Goal: Transaction & Acquisition: Purchase product/service

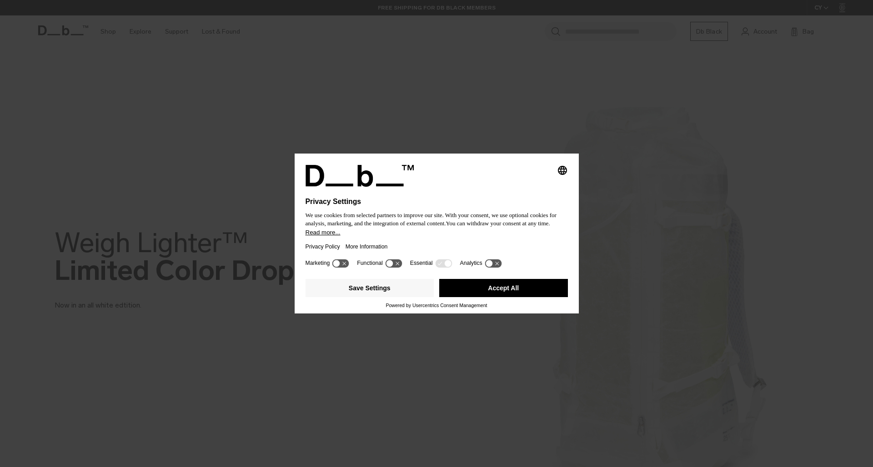
click at [343, 266] on icon at bounding box center [340, 263] width 17 height 9
click at [402, 294] on button "Save Settings" at bounding box center [370, 288] width 129 height 18
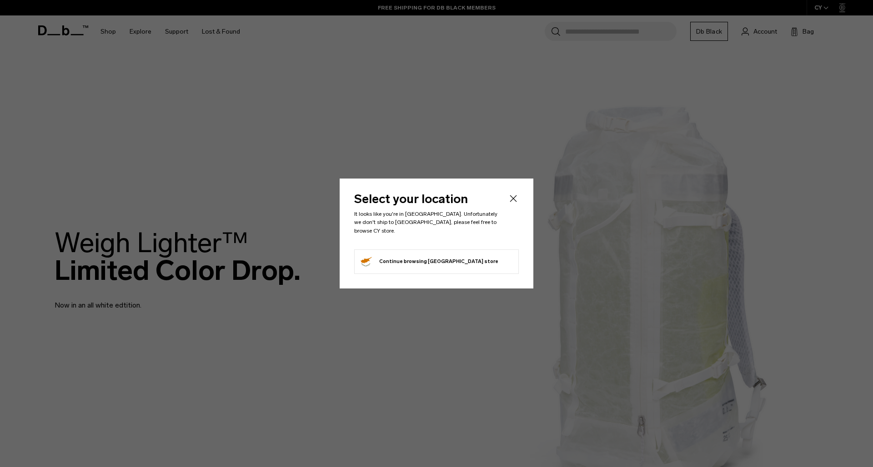
click at [407, 256] on button "Continue browsing Cyprus store Continue shopping in Cyprus" at bounding box center [428, 262] width 139 height 15
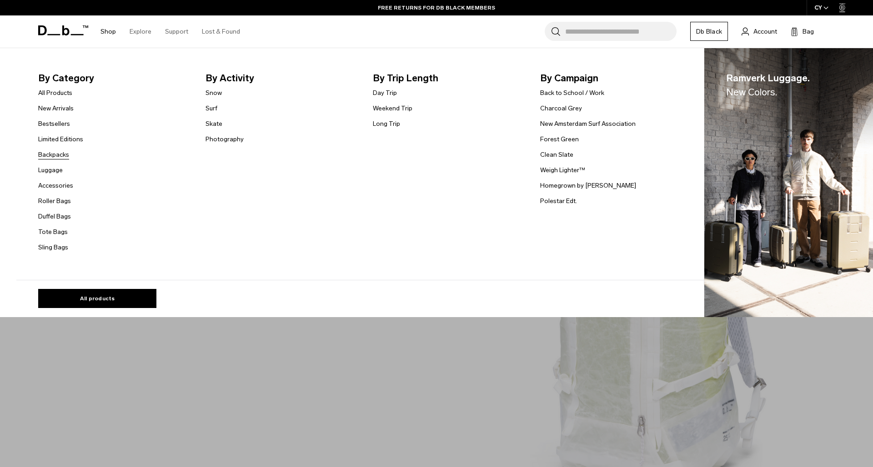
click at [53, 152] on link "Backpacks" at bounding box center [53, 155] width 31 height 10
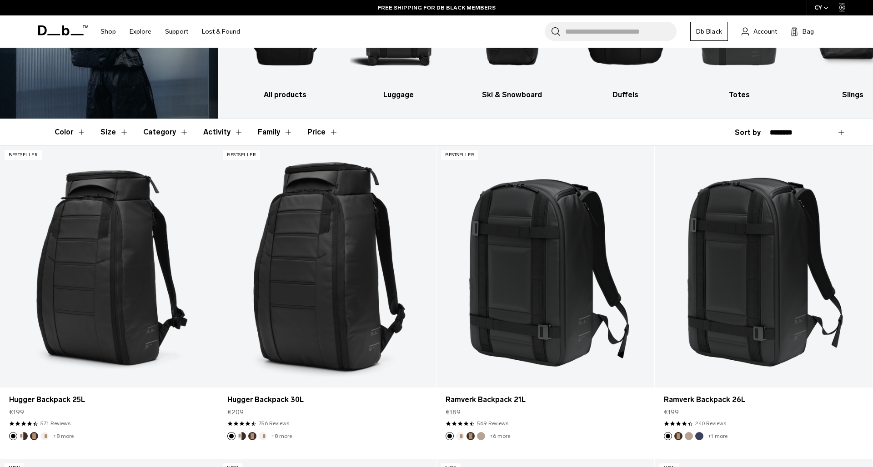
click at [124, 131] on button "Size" at bounding box center [114, 132] width 28 height 26
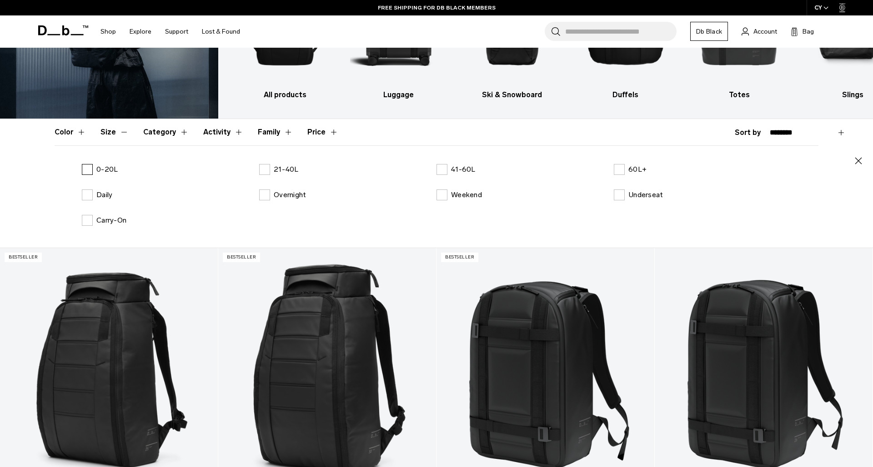
click at [102, 169] on p "0-20L" at bounding box center [106, 169] width 21 height 11
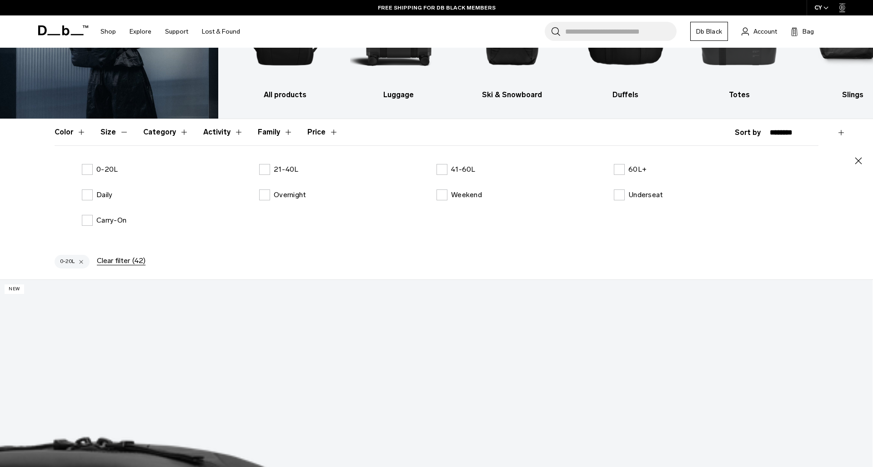
click at [381, 132] on header "Color Size Category Activity Family Price" at bounding box center [437, 132] width 764 height 26
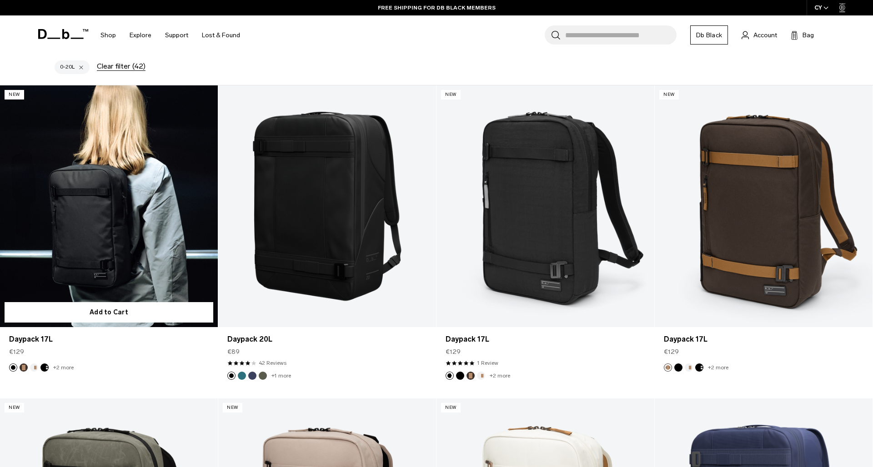
scroll to position [259, 0]
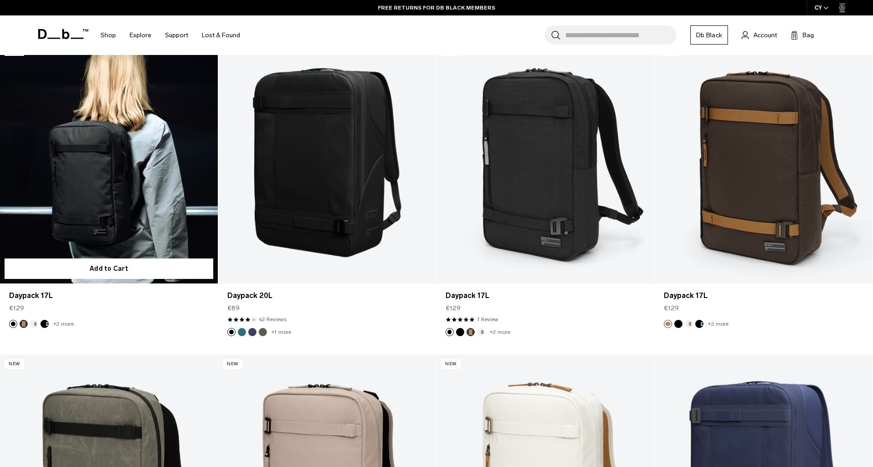
click at [131, 184] on link "Daypack 17L" at bounding box center [109, 163] width 218 height 242
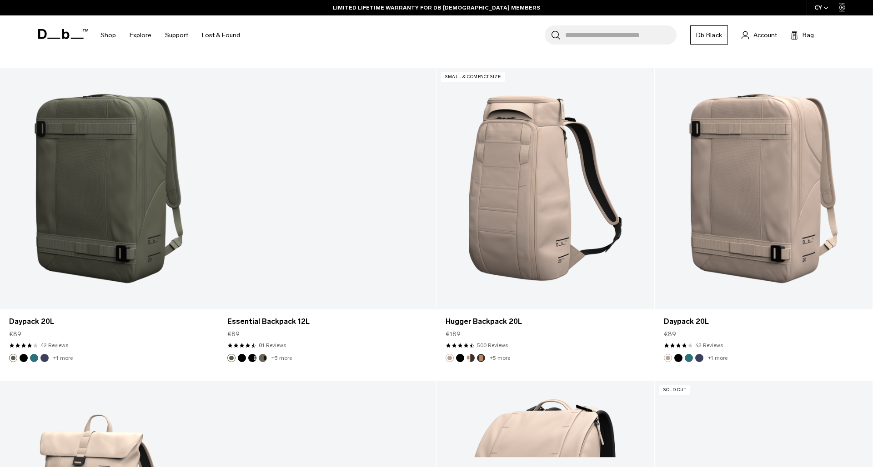
scroll to position [851, 0]
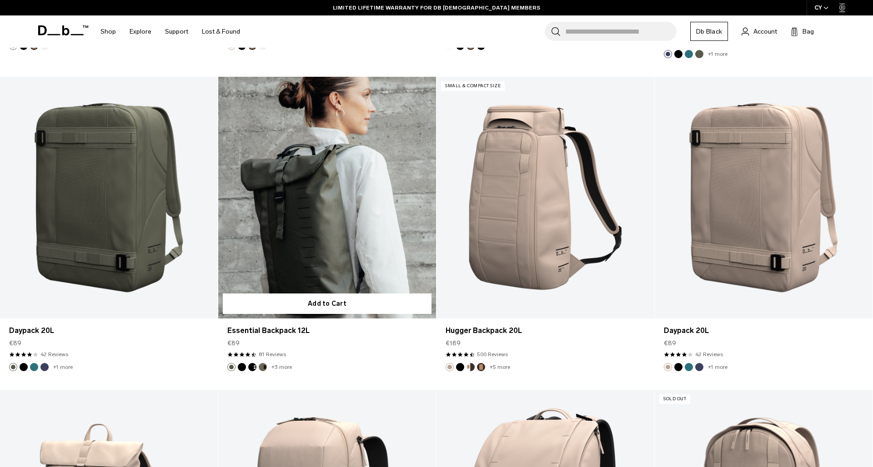
click at [328, 237] on link "Essential Backpack 12L" at bounding box center [327, 198] width 218 height 242
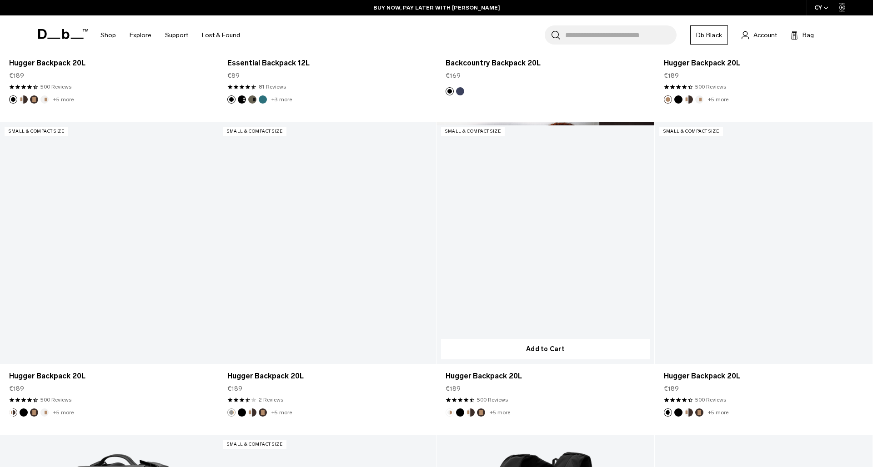
scroll to position [1751, 0]
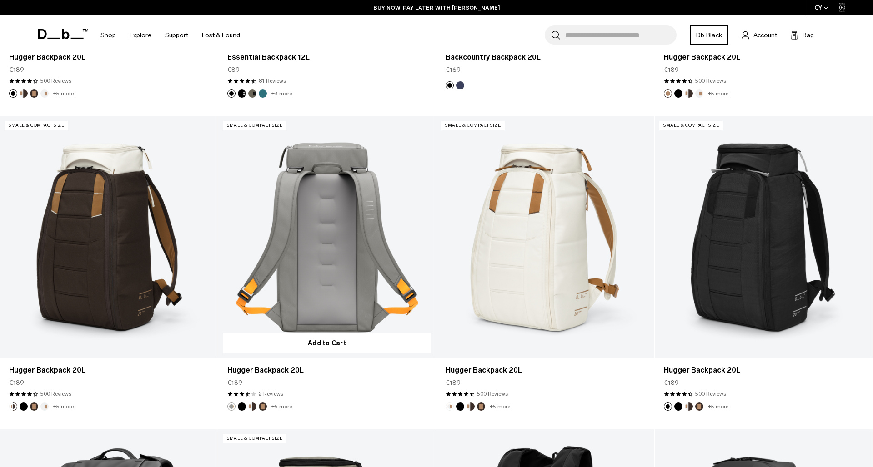
click at [355, 284] on link "Hugger Backpack 20L" at bounding box center [327, 237] width 218 height 242
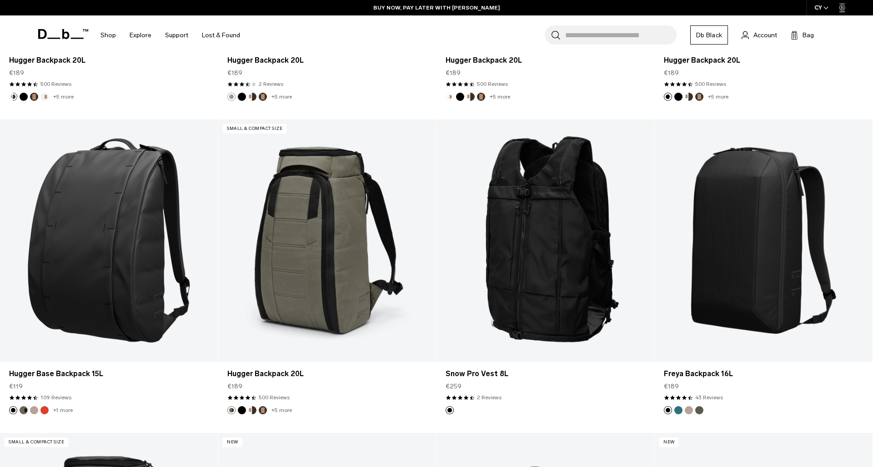
scroll to position [2063, 0]
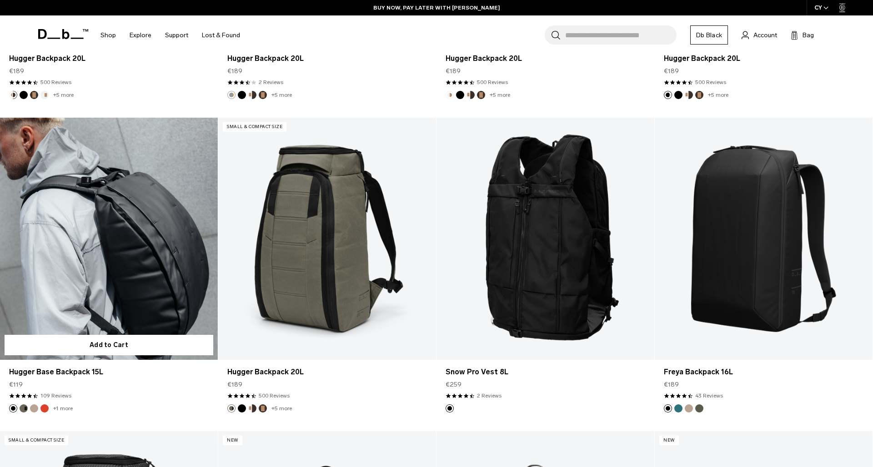
click at [115, 285] on link "Hugger Base Backpack 15L" at bounding box center [109, 239] width 218 height 242
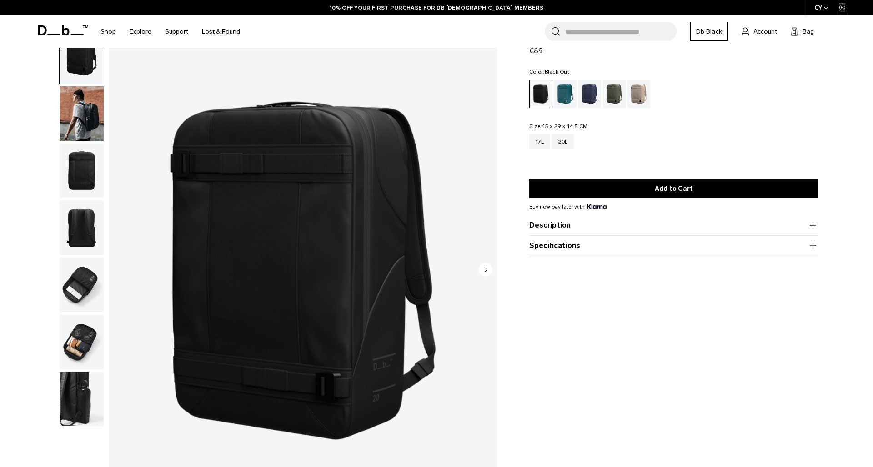
click at [79, 107] on img "button" at bounding box center [82, 113] width 44 height 55
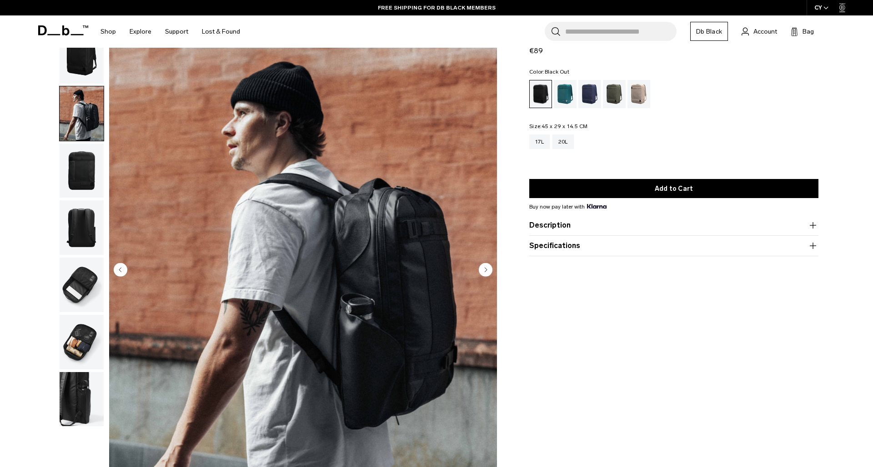
click at [91, 170] on img "button" at bounding box center [82, 171] width 44 height 55
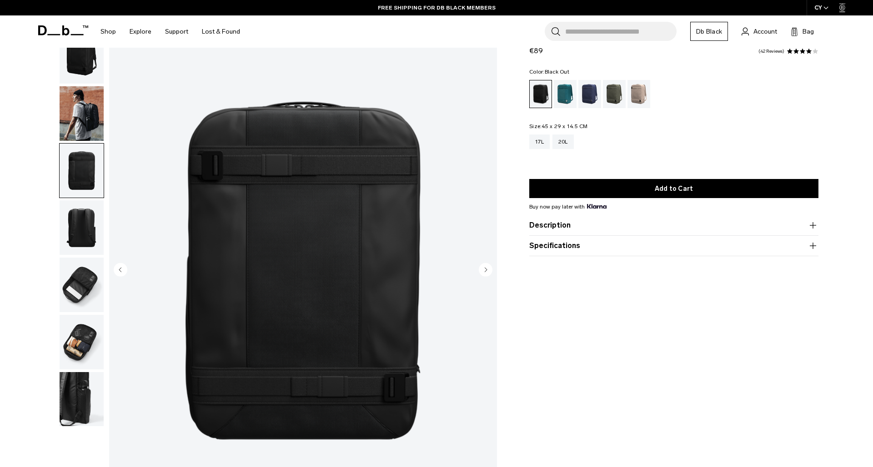
click at [90, 234] on img "button" at bounding box center [82, 228] width 44 height 55
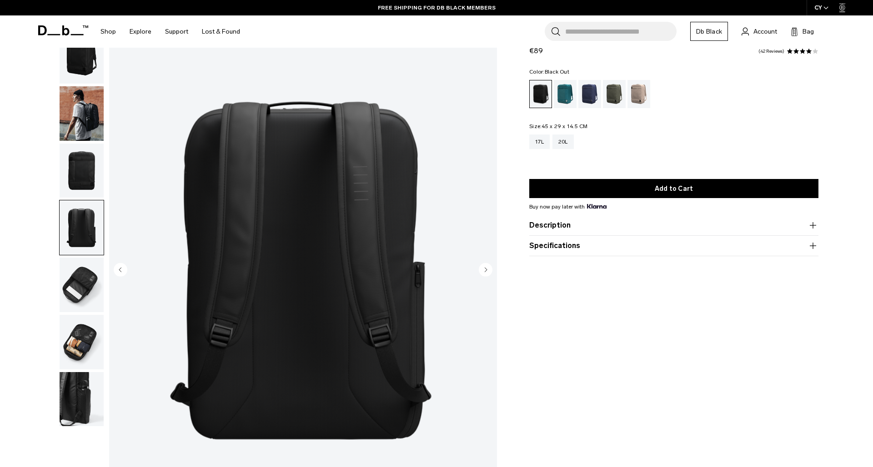
click at [80, 289] on img "button" at bounding box center [82, 285] width 44 height 55
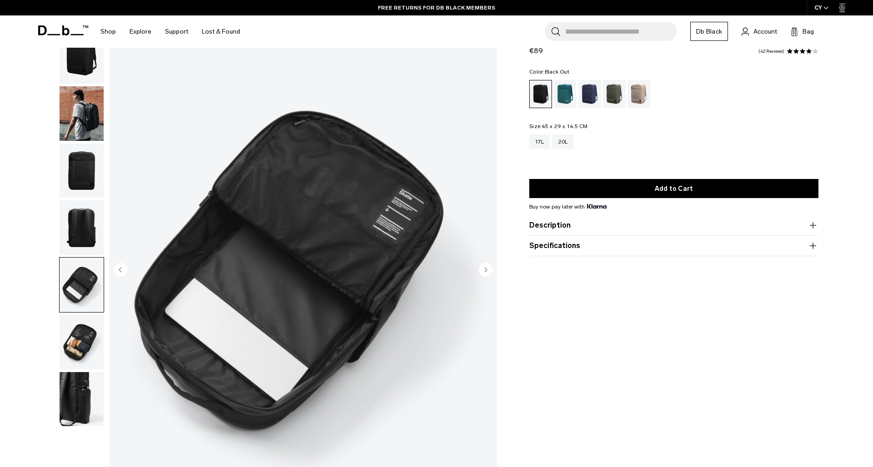
click at [83, 359] on img "button" at bounding box center [82, 342] width 44 height 55
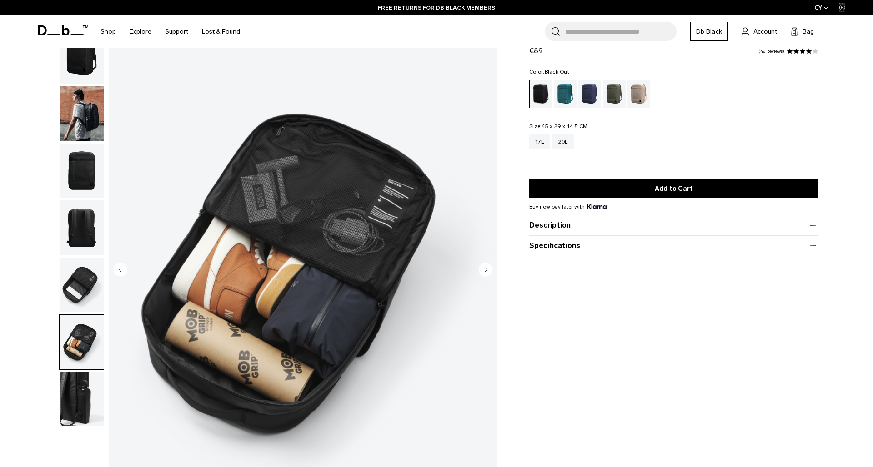
click at [90, 410] on img "button" at bounding box center [82, 399] width 44 height 55
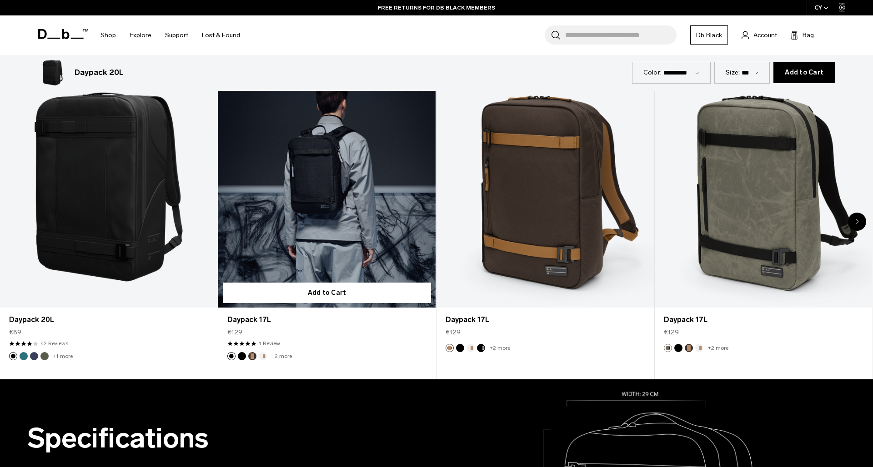
scroll to position [556, 0]
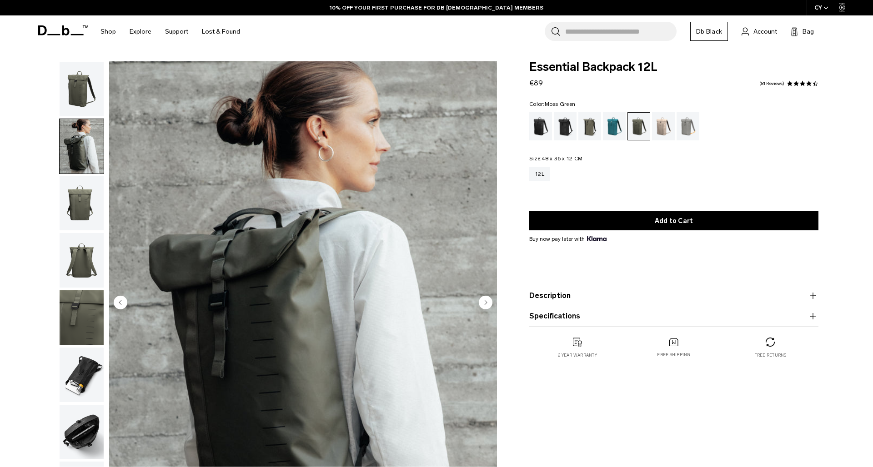
click at [83, 219] on img "button" at bounding box center [82, 203] width 44 height 55
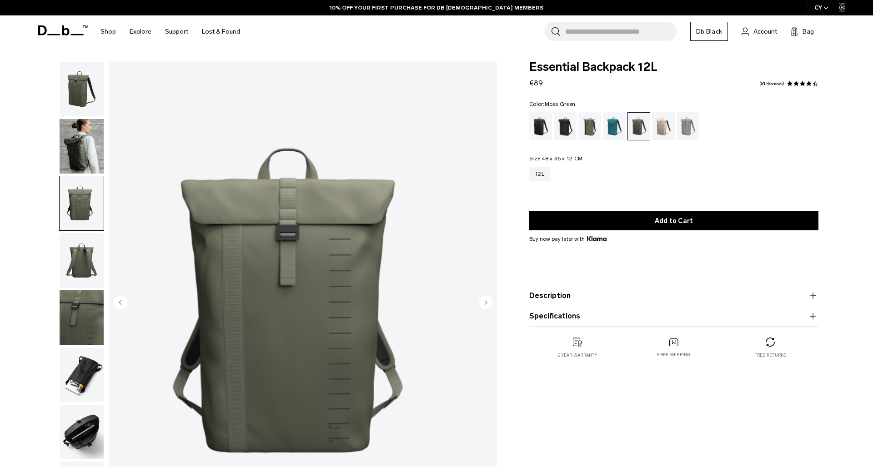
click at [86, 272] on ul at bounding box center [81, 289] width 45 height 456
click at [77, 233] on img "button" at bounding box center [82, 260] width 44 height 55
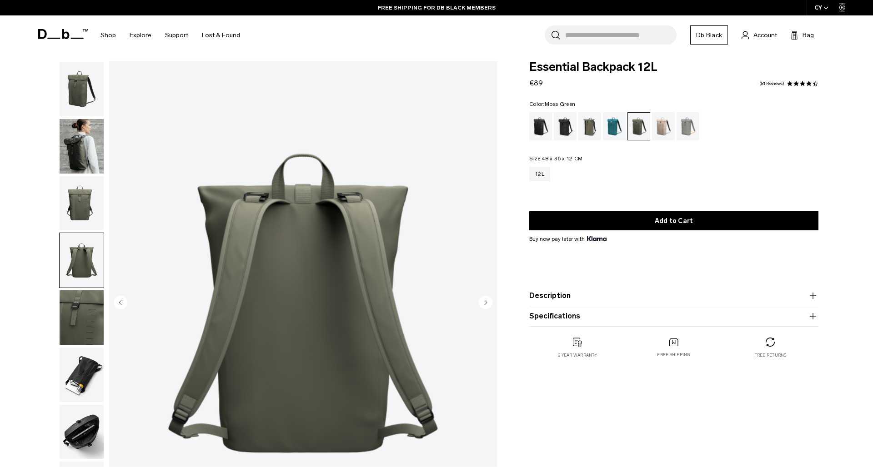
scroll to position [128, 0]
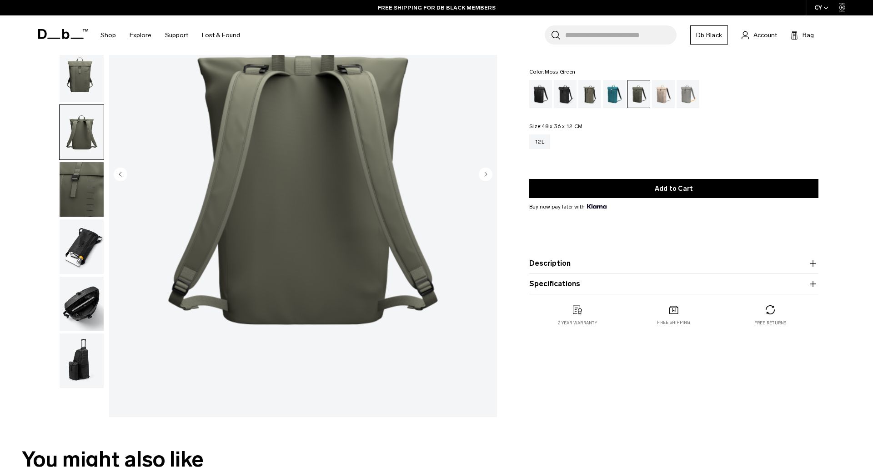
click at [78, 191] on img "button" at bounding box center [82, 189] width 44 height 55
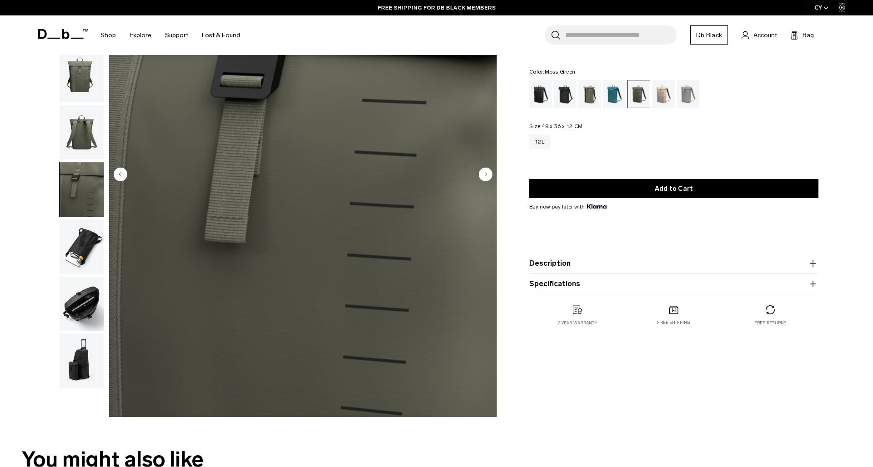
click at [82, 259] on img "button" at bounding box center [82, 247] width 44 height 55
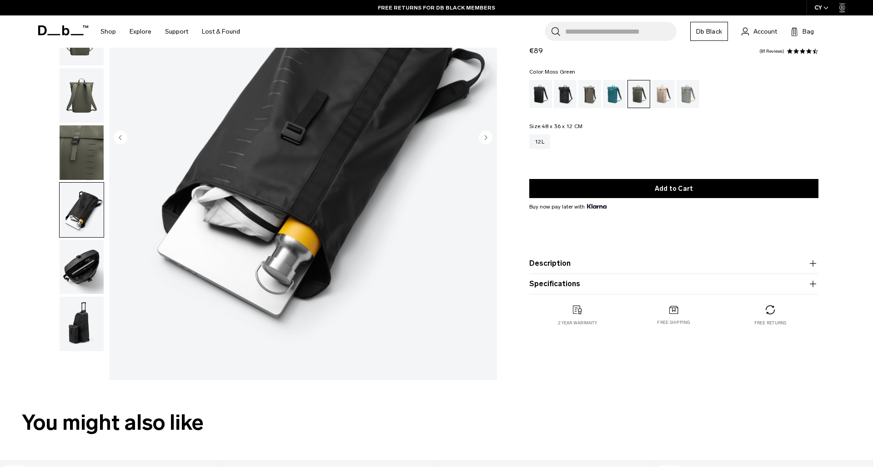
scroll to position [136, 0]
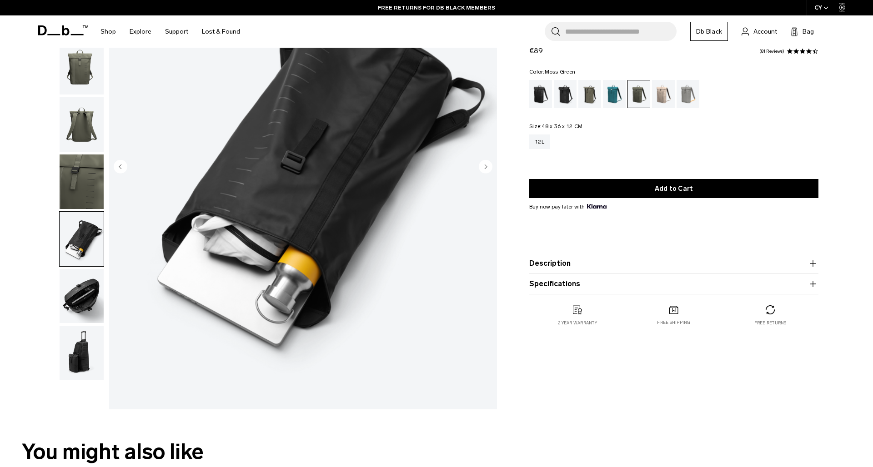
click at [480, 163] on icon "Next slide" at bounding box center [486, 167] width 14 height 14
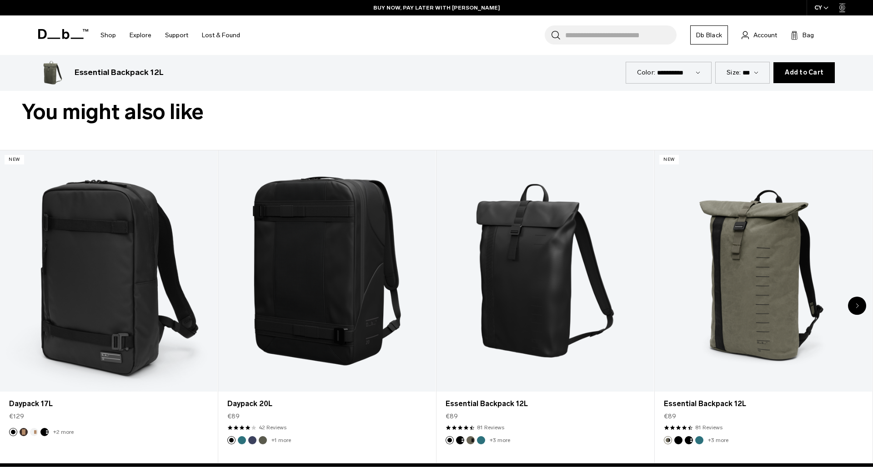
scroll to position [477, 0]
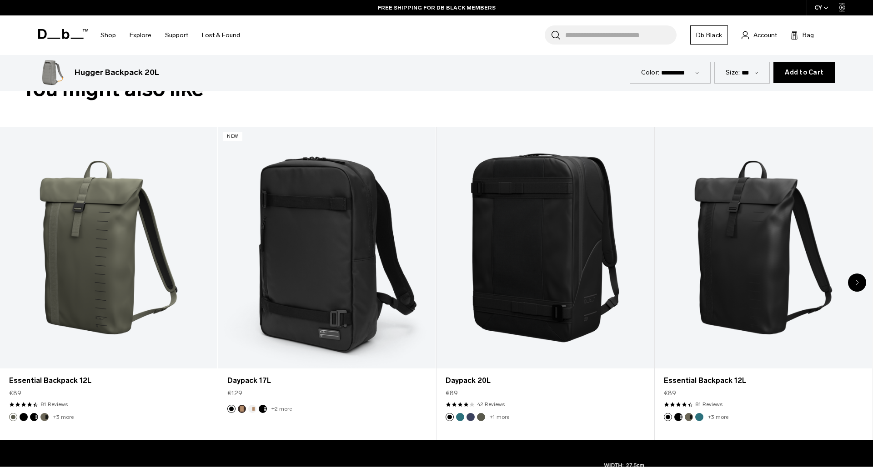
scroll to position [443, 0]
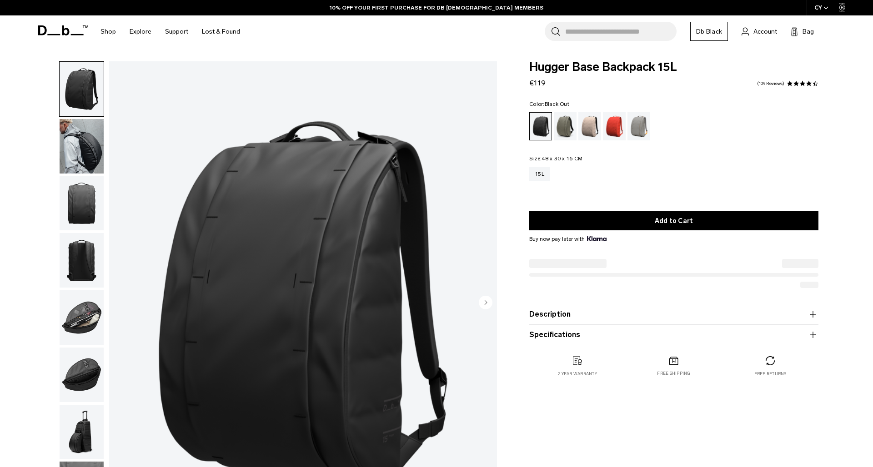
click at [83, 147] on img "button" at bounding box center [82, 146] width 44 height 55
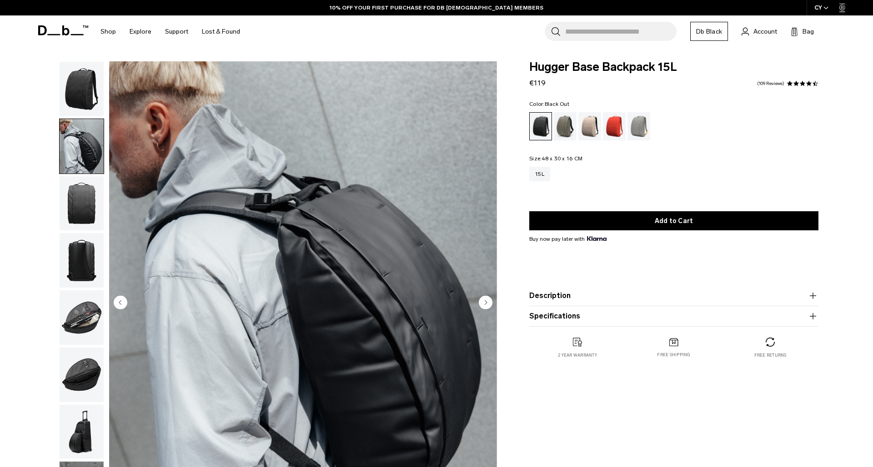
click at [89, 221] on img "button" at bounding box center [82, 203] width 44 height 55
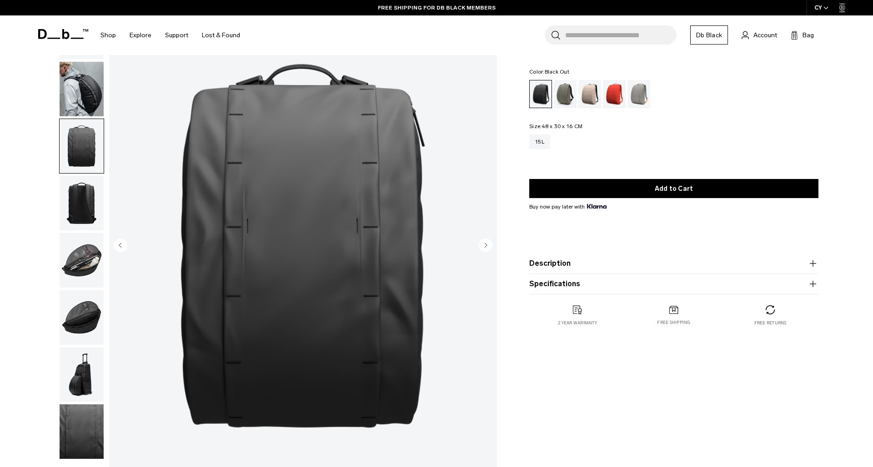
scroll to position [62, 0]
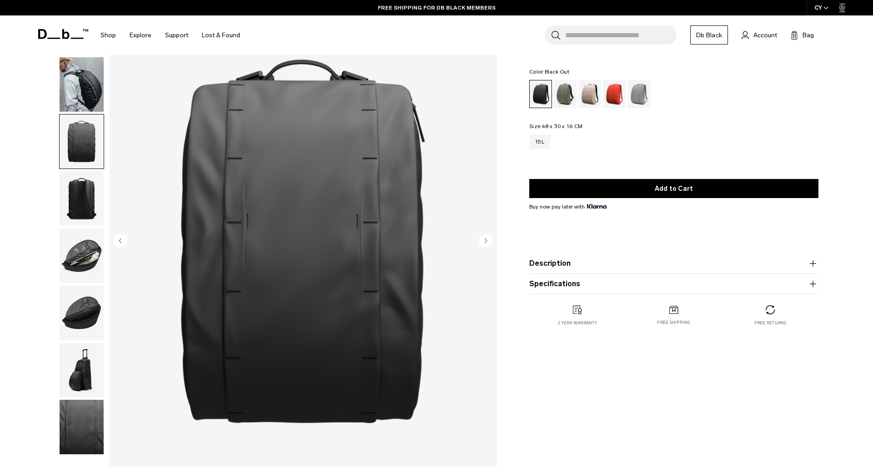
click at [80, 207] on img "button" at bounding box center [82, 198] width 44 height 55
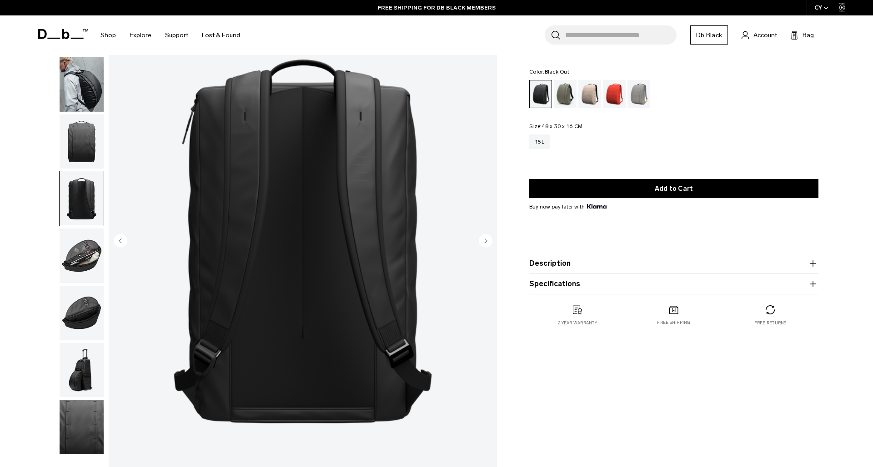
click at [86, 261] on img "button" at bounding box center [82, 256] width 44 height 55
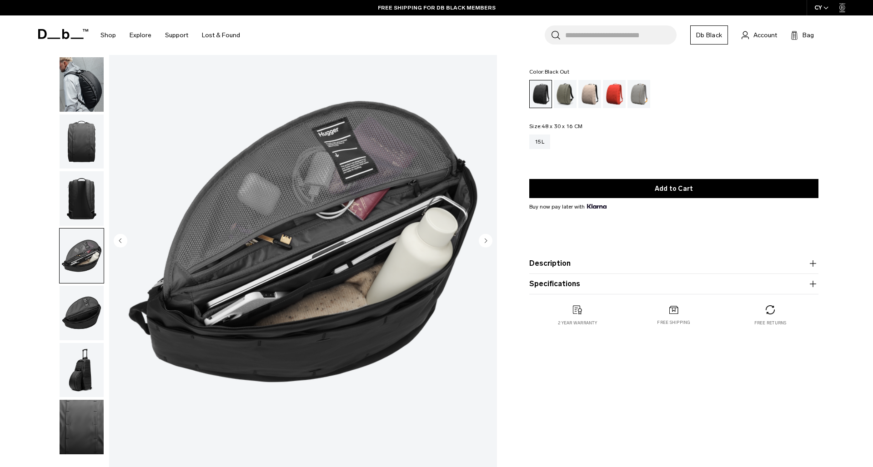
click at [90, 313] on img "button" at bounding box center [82, 313] width 44 height 55
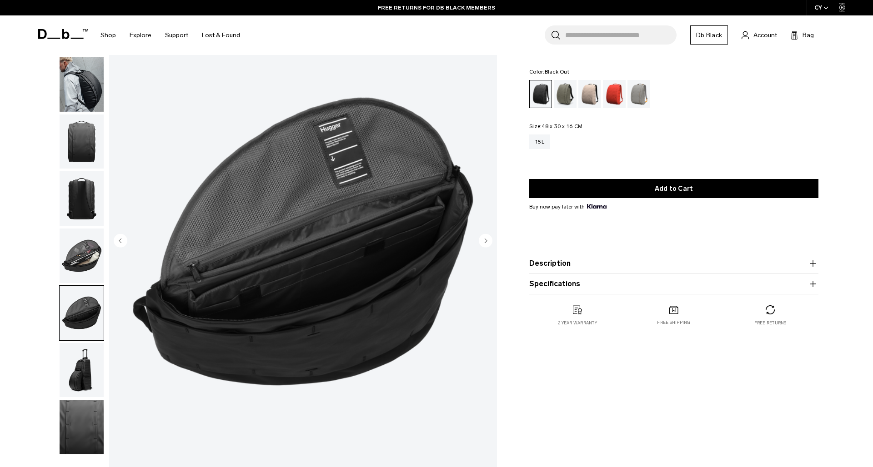
click at [91, 382] on img "button" at bounding box center [82, 370] width 44 height 55
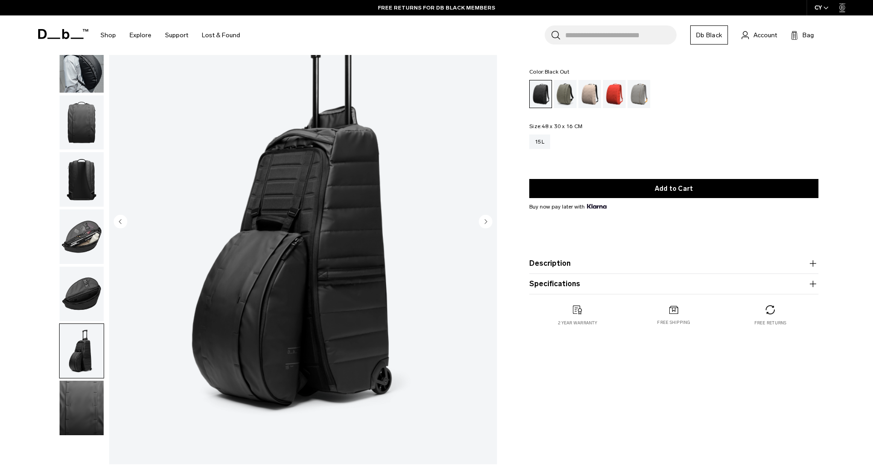
scroll to position [136, 0]
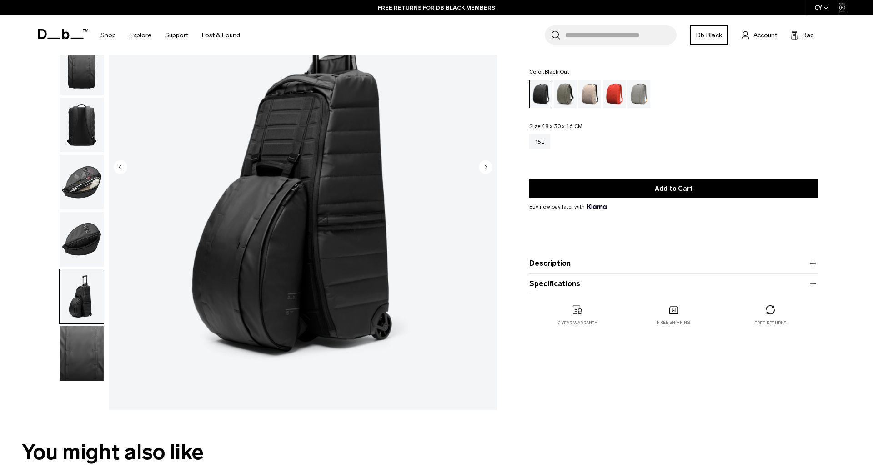
click at [86, 359] on img "button" at bounding box center [82, 353] width 44 height 55
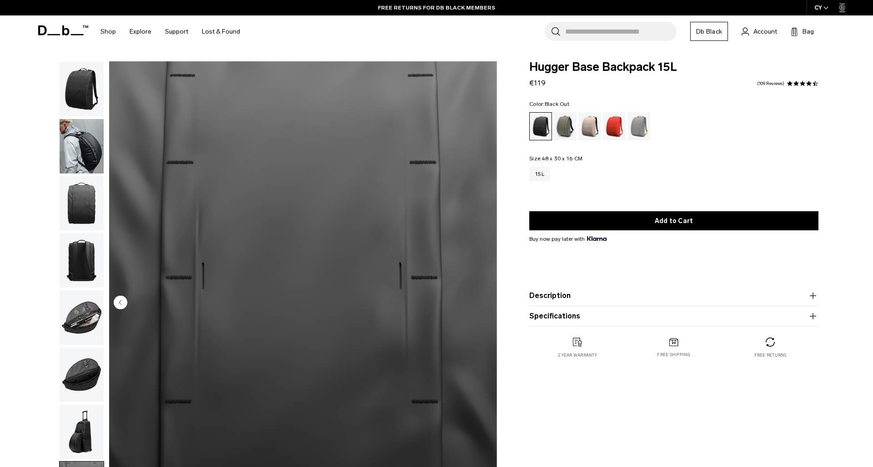
scroll to position [0, 0]
